Goal: Task Accomplishment & Management: Manage account settings

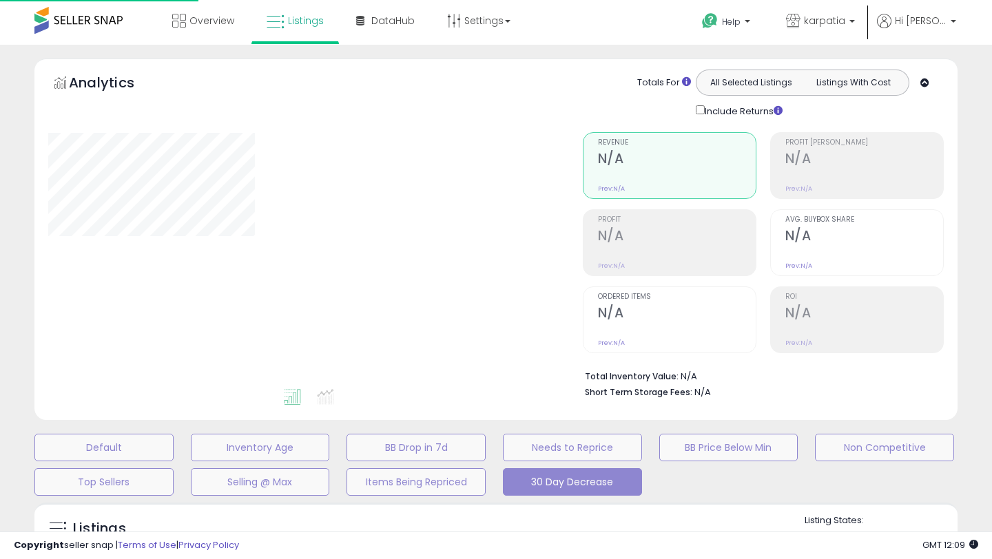
select select "**"
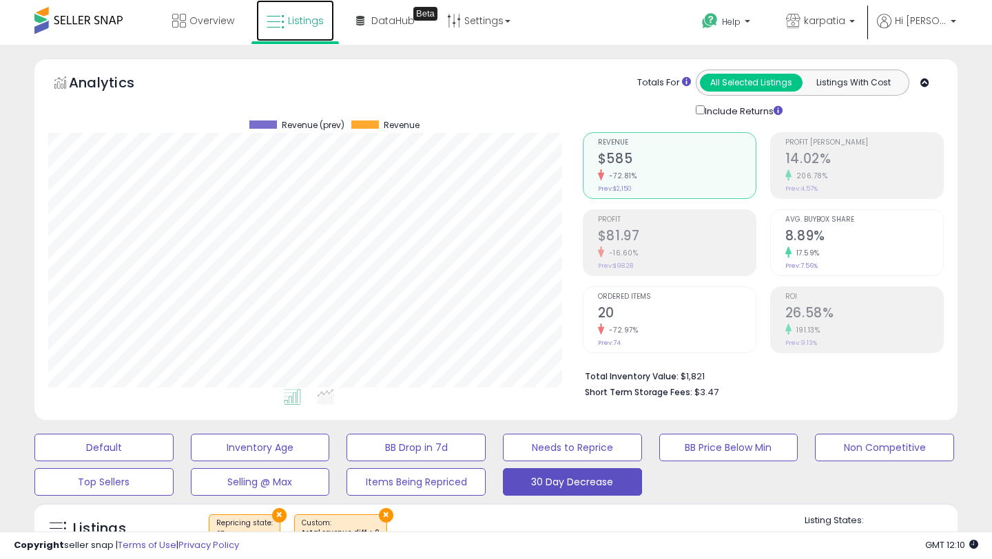
click at [288, 24] on span "Listings" at bounding box center [306, 21] width 36 height 14
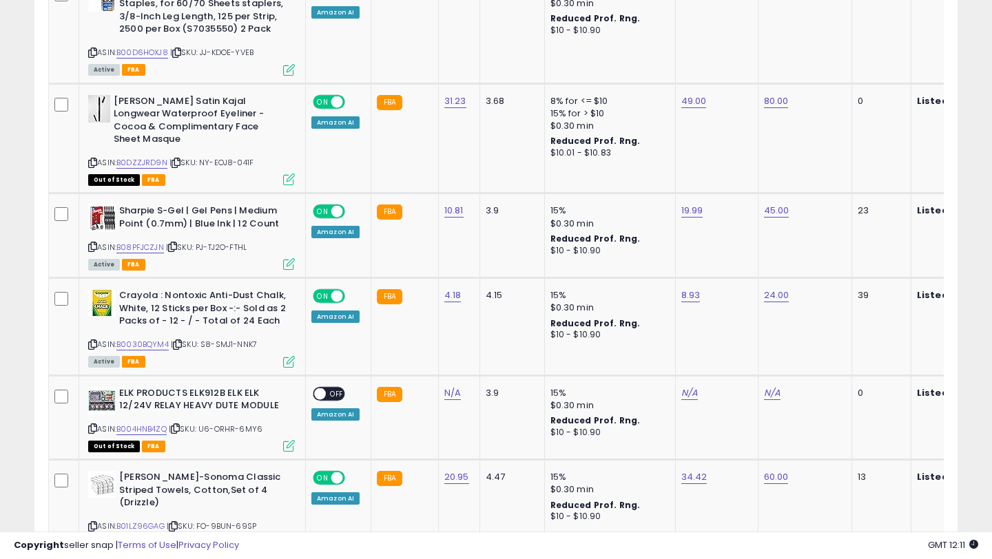
scroll to position [2706, 0]
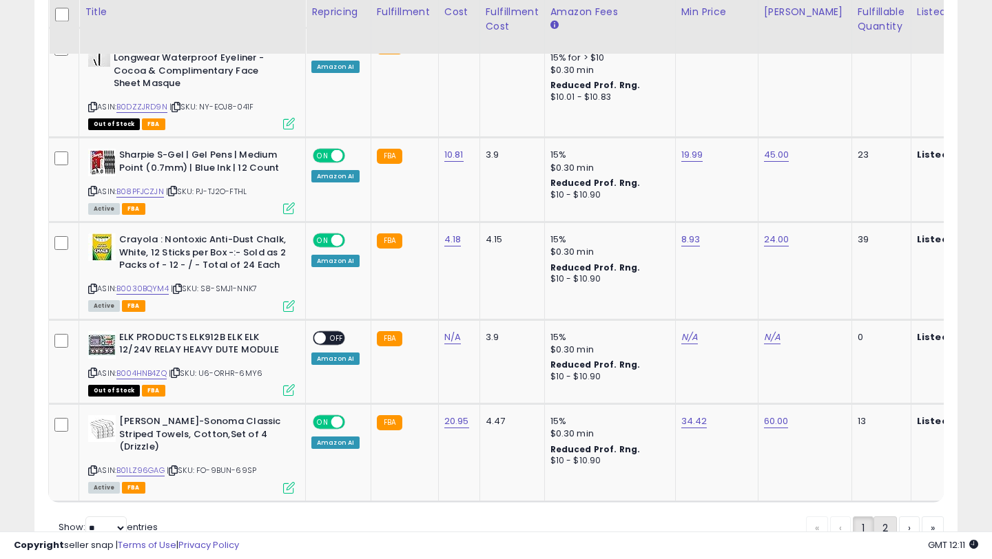
click at [876, 517] on link "2" at bounding box center [885, 528] width 23 height 23
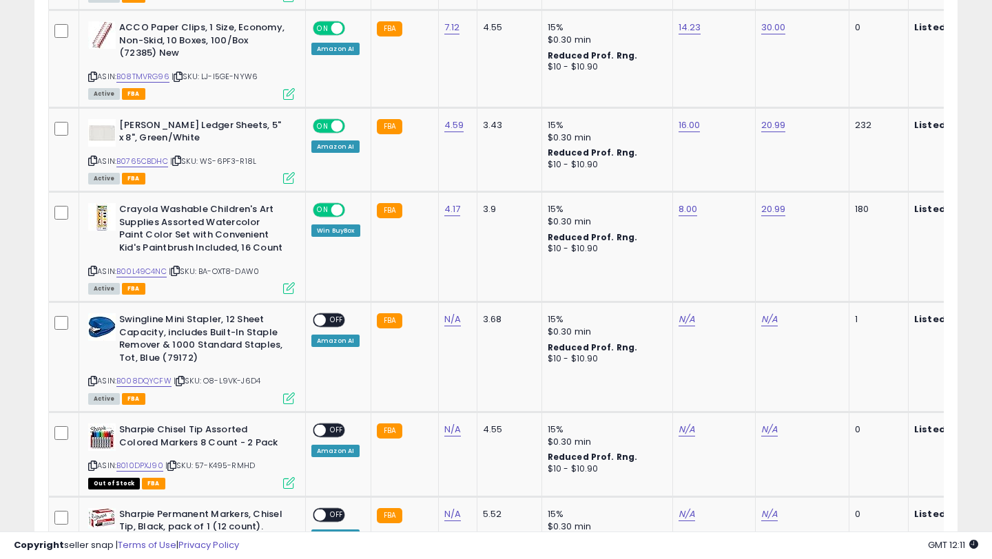
scroll to position [705, 0]
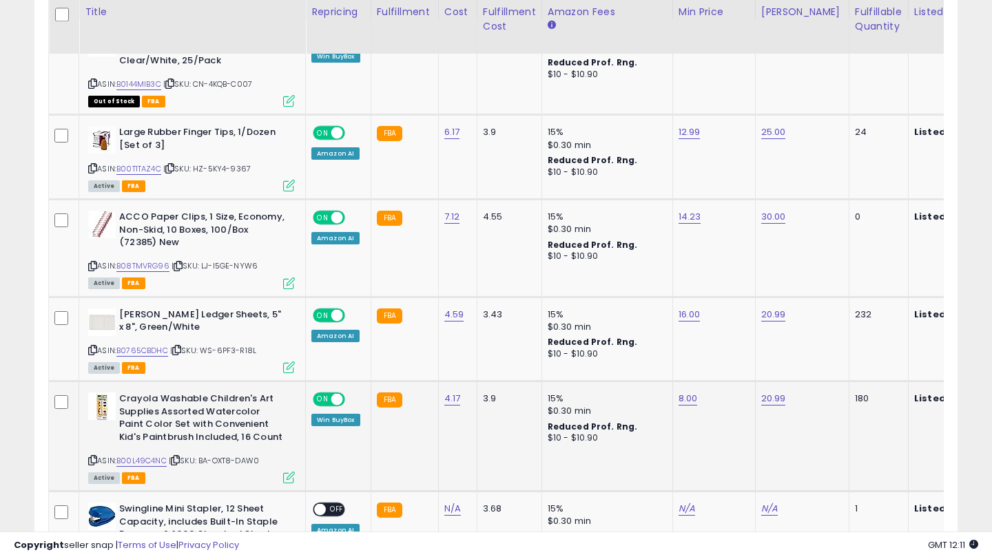
click at [284, 480] on icon at bounding box center [289, 478] width 12 height 12
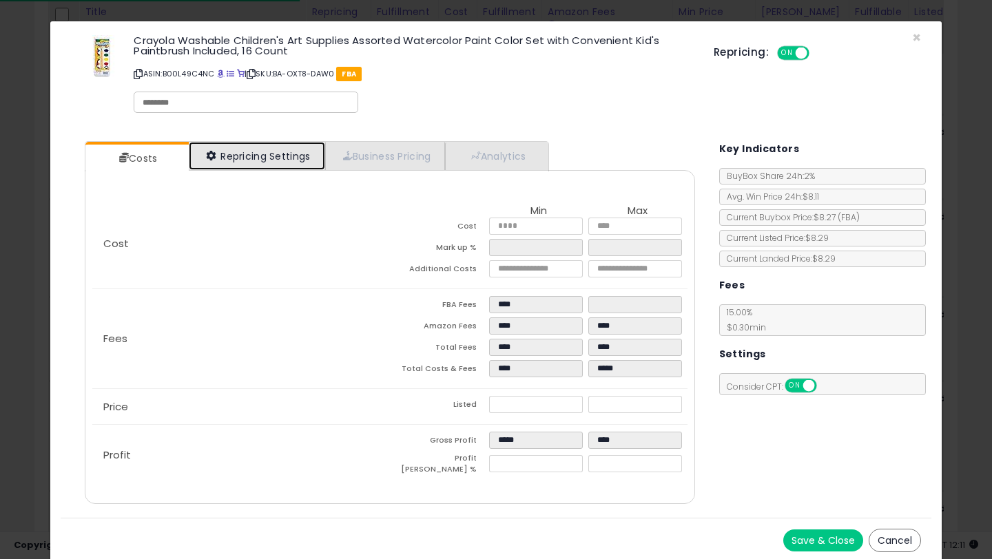
click at [278, 150] on link "Repricing Settings" at bounding box center [257, 156] width 136 height 28
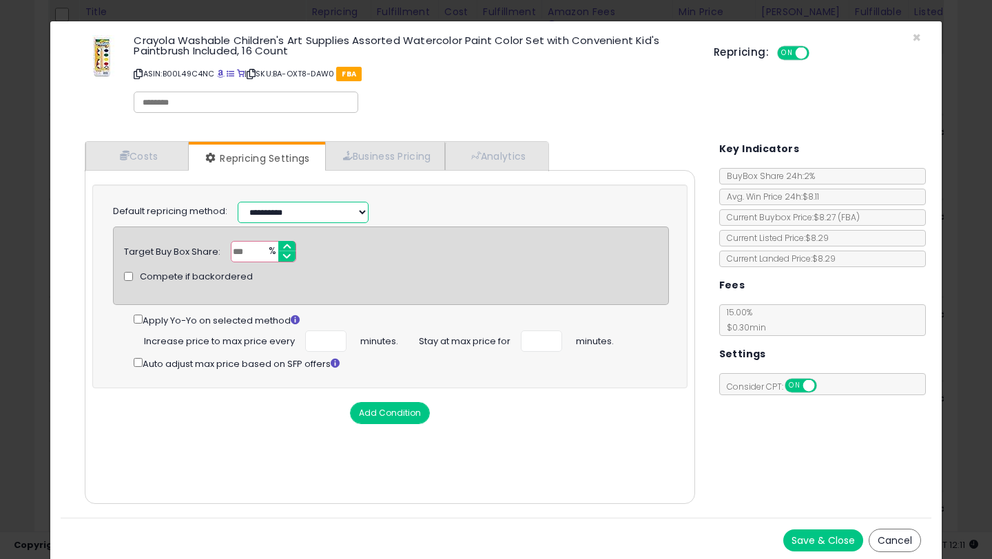
click at [272, 214] on select "**********" at bounding box center [303, 212] width 131 height 21
select select "*********"
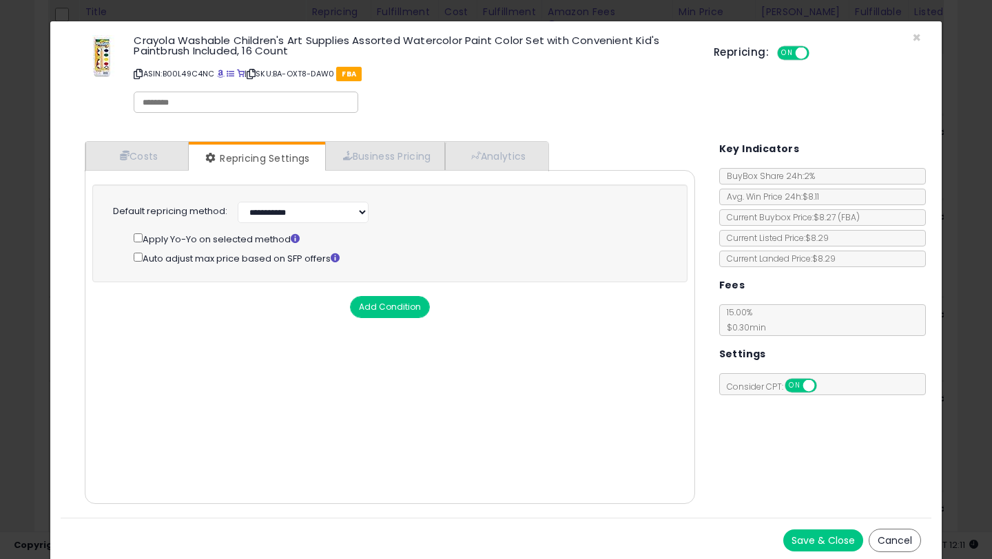
click at [808, 540] on button "Save & Close" at bounding box center [823, 541] width 80 height 22
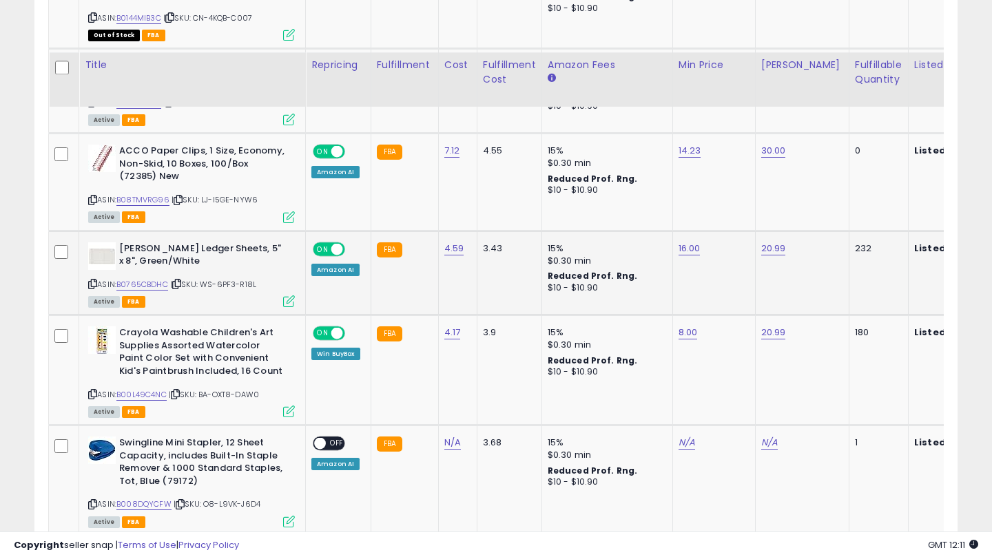
scroll to position [824, 0]
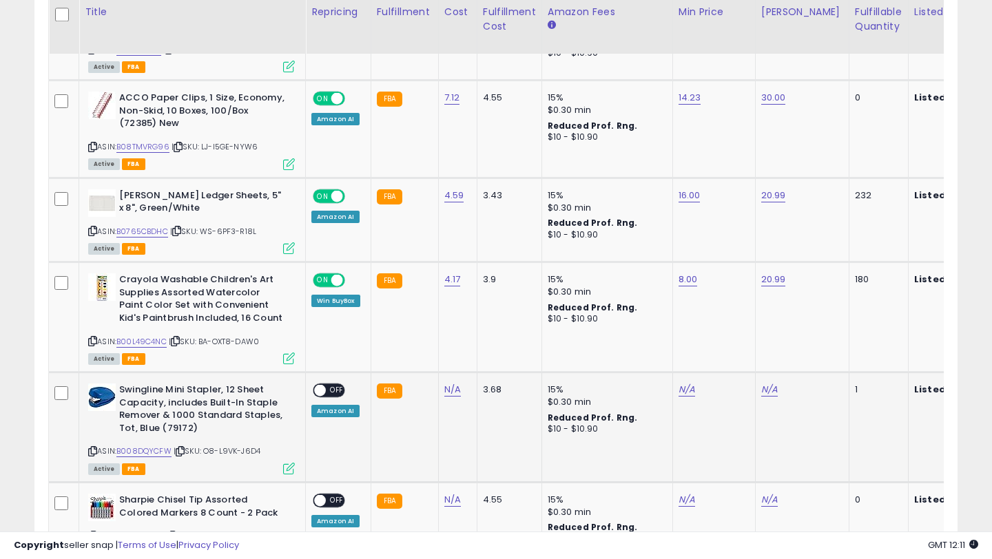
click at [335, 389] on span "OFF" at bounding box center [337, 391] width 22 height 12
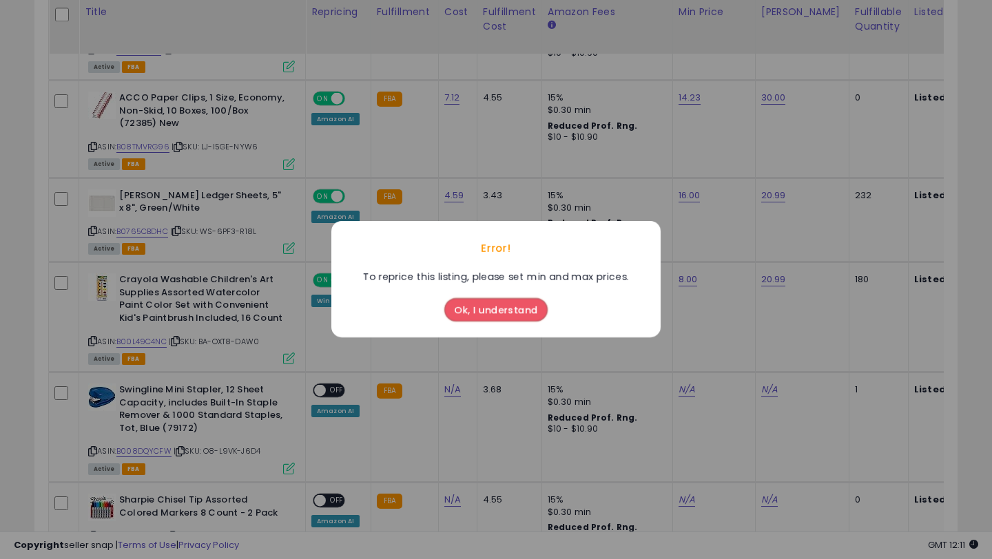
click at [504, 312] on button "Ok, I understand" at bounding box center [495, 310] width 103 height 23
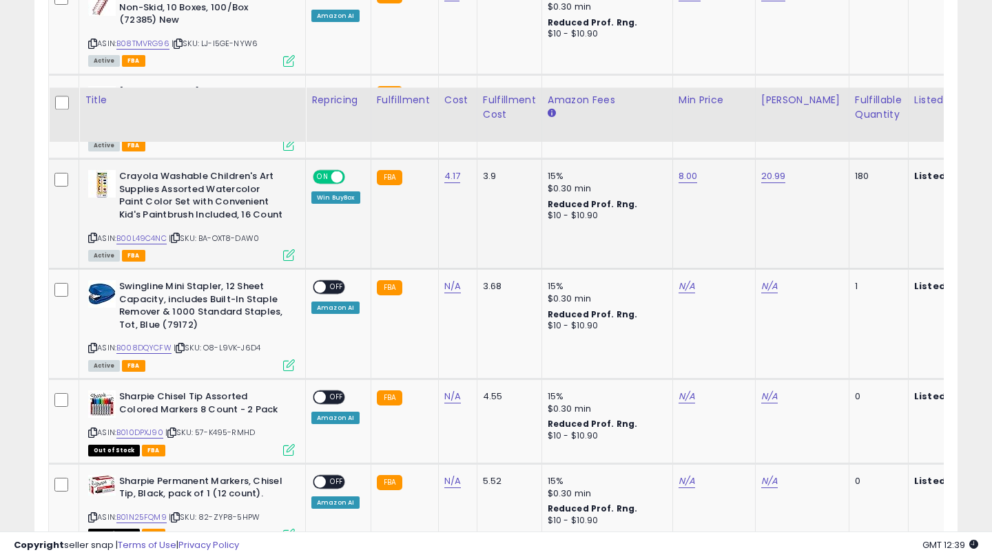
scroll to position [1029, 0]
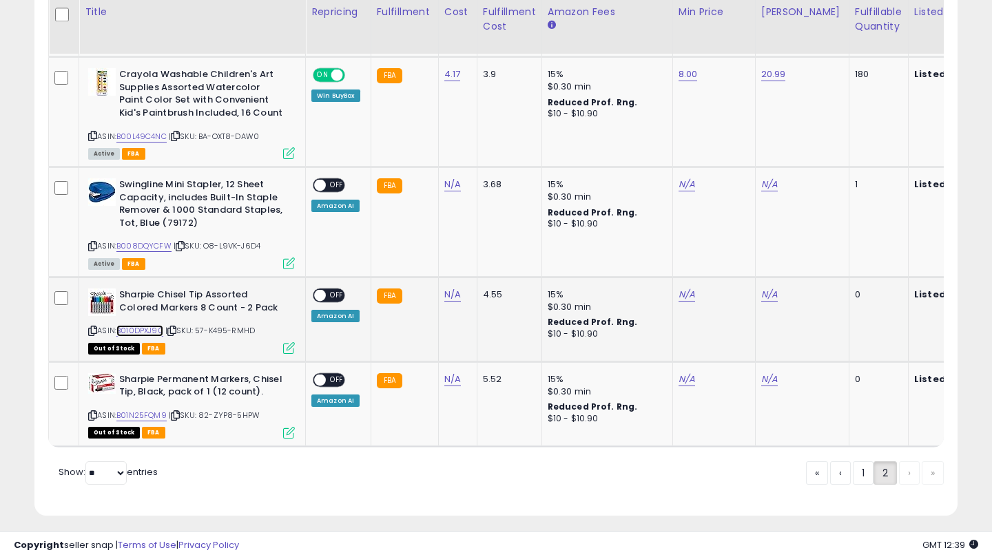
click at [143, 330] on link "B010DPXJ90" at bounding box center [139, 331] width 47 height 12
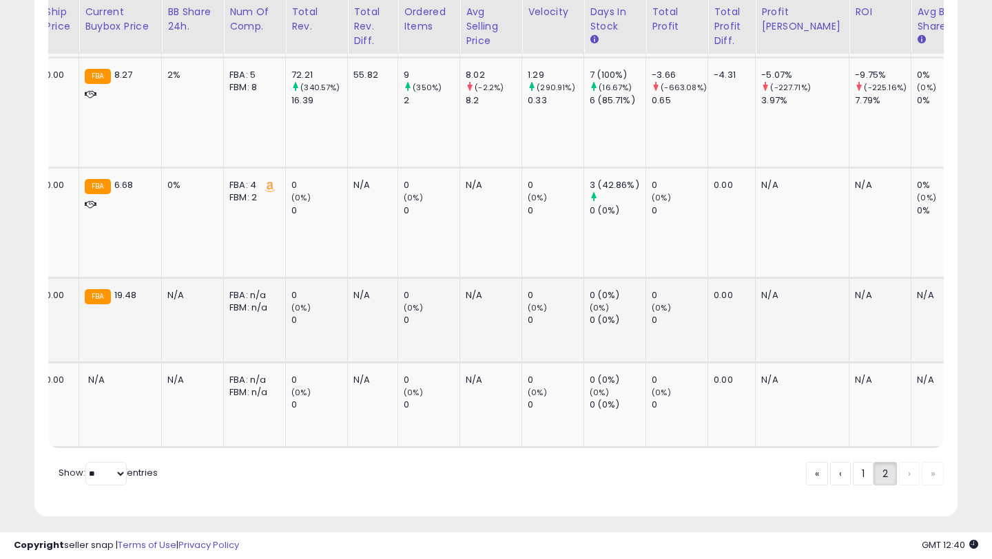
scroll to position [0, 0]
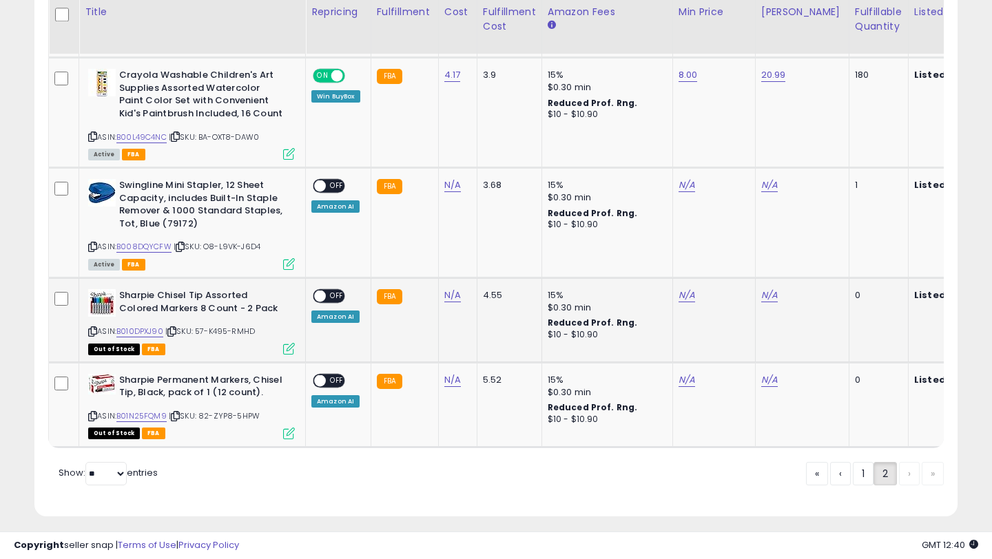
click at [92, 333] on icon at bounding box center [92, 332] width 9 height 8
click at [92, 417] on icon at bounding box center [92, 417] width 9 height 8
